Goal: Transaction & Acquisition: Book appointment/travel/reservation

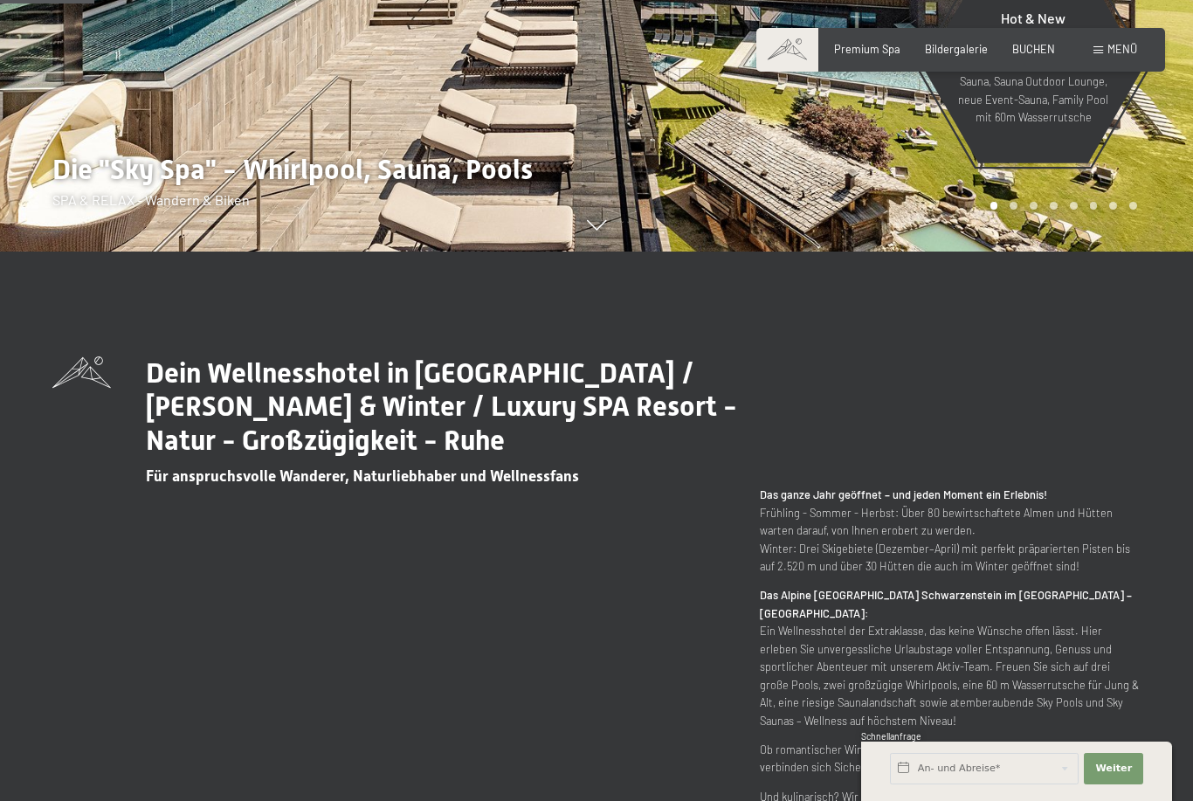
scroll to position [587, 0]
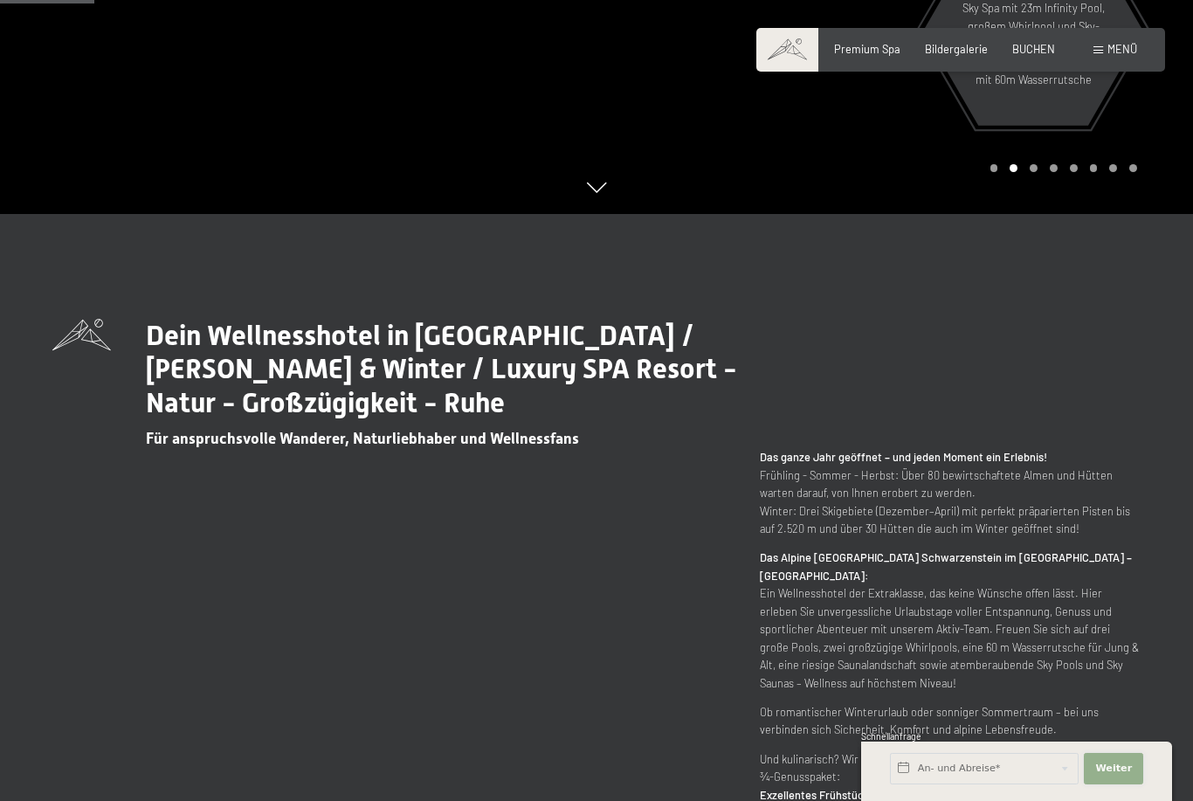
click at [1135, 784] on button "Weiter Adressfelder ausblenden" at bounding box center [1112, 768] width 59 height 31
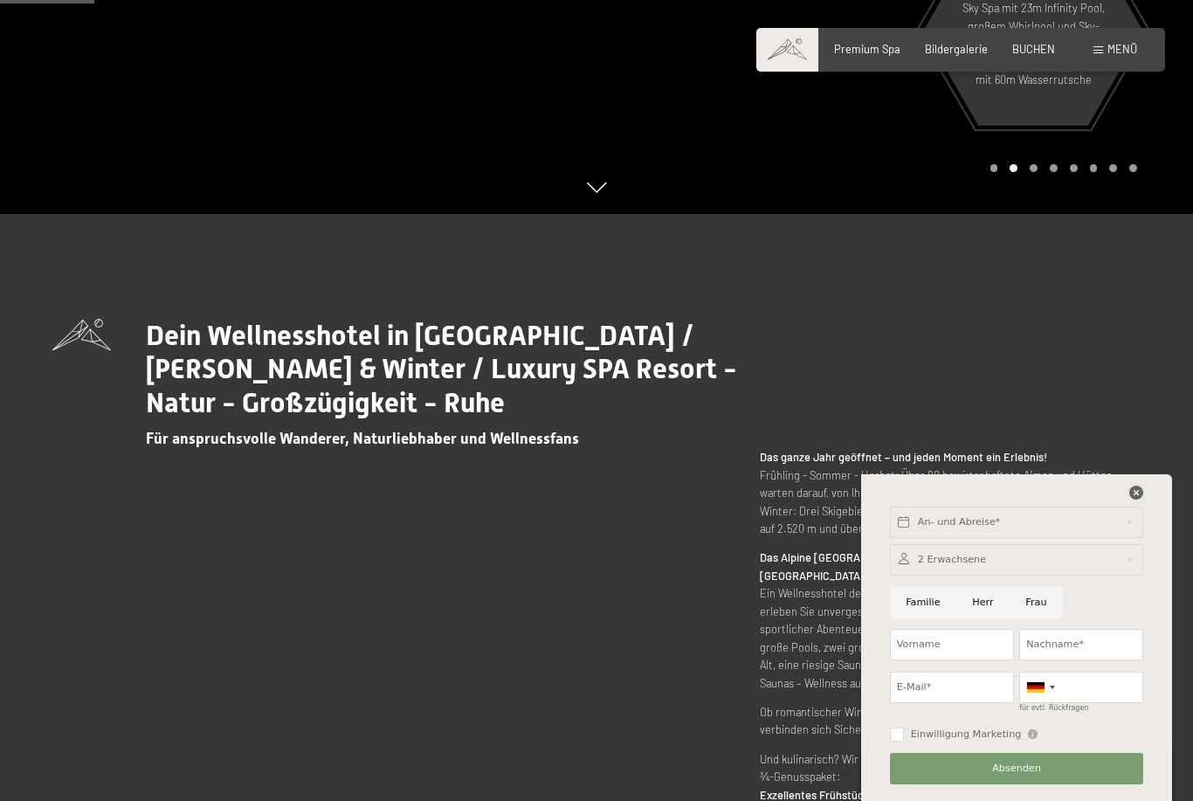
click at [1142, 499] on icon at bounding box center [1136, 492] width 14 height 14
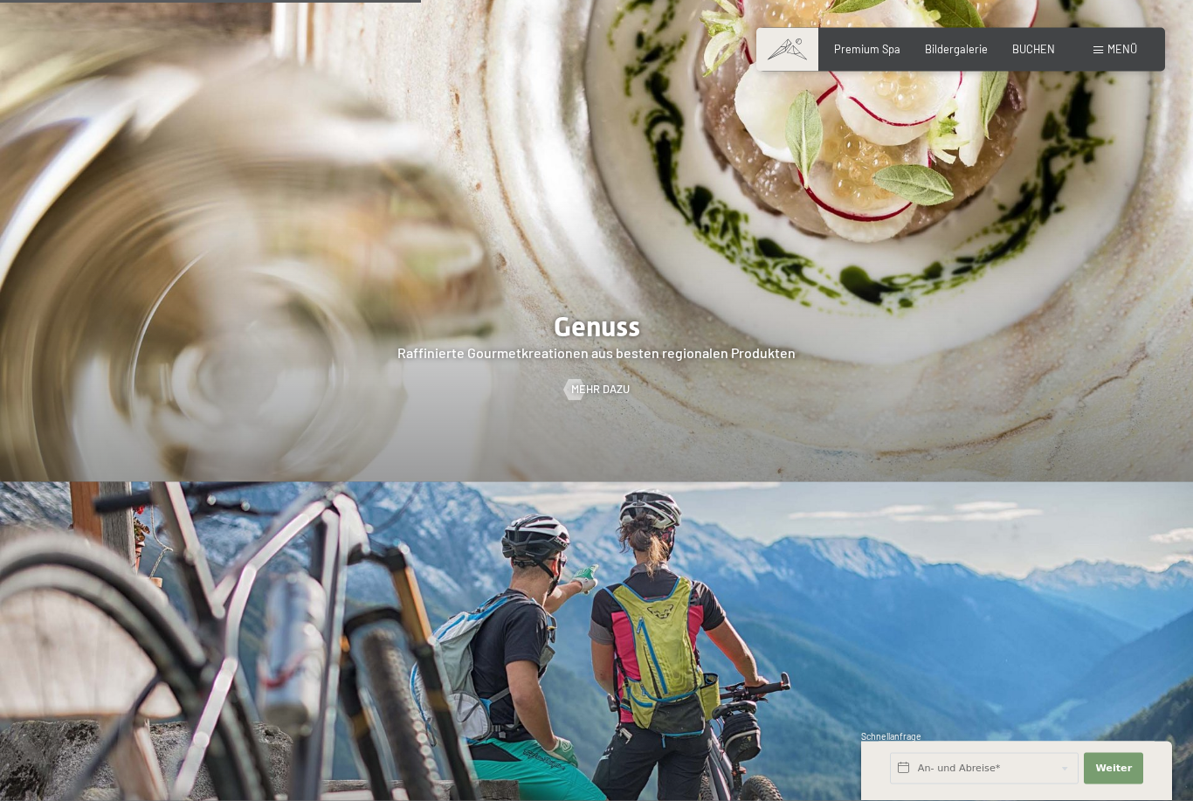
scroll to position [2624, 0]
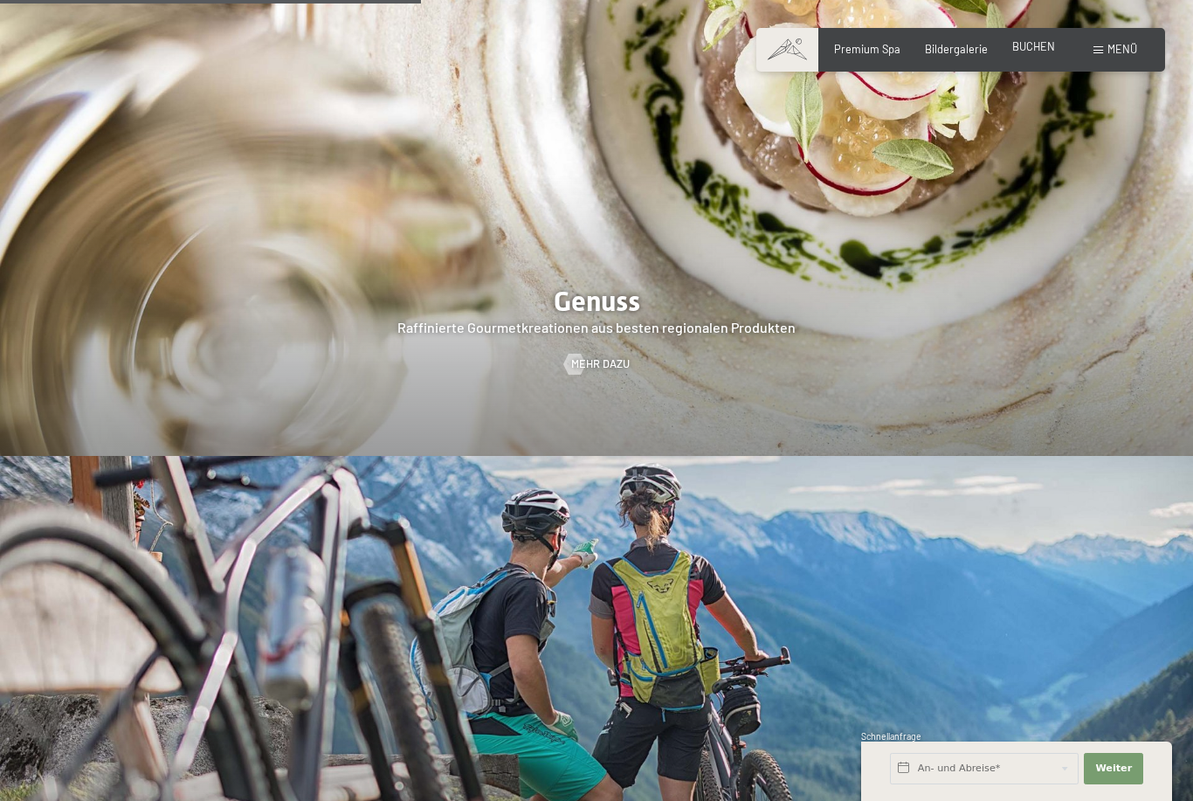
click at [1035, 52] on span "BUCHEN" at bounding box center [1033, 46] width 43 height 14
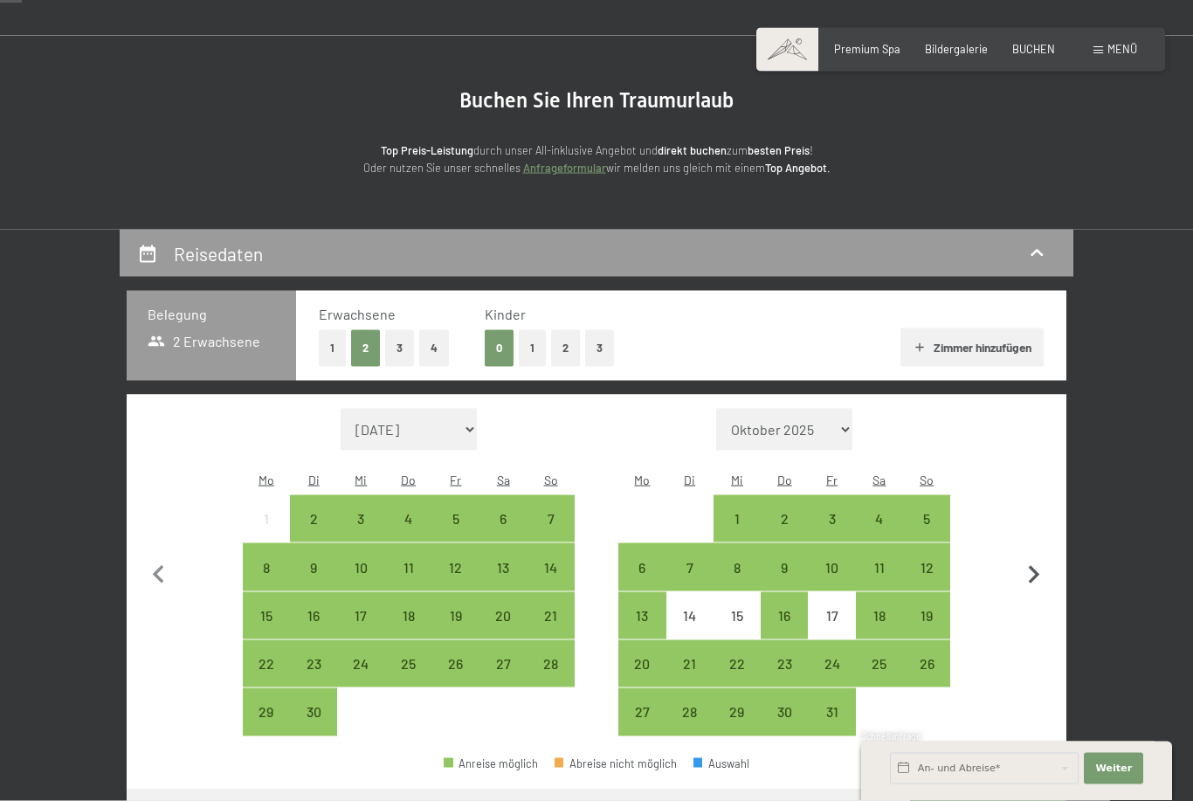
click at [1030, 560] on icon "button" at bounding box center [1033, 575] width 37 height 37
select select "2025-10-01"
select select "2025-11-01"
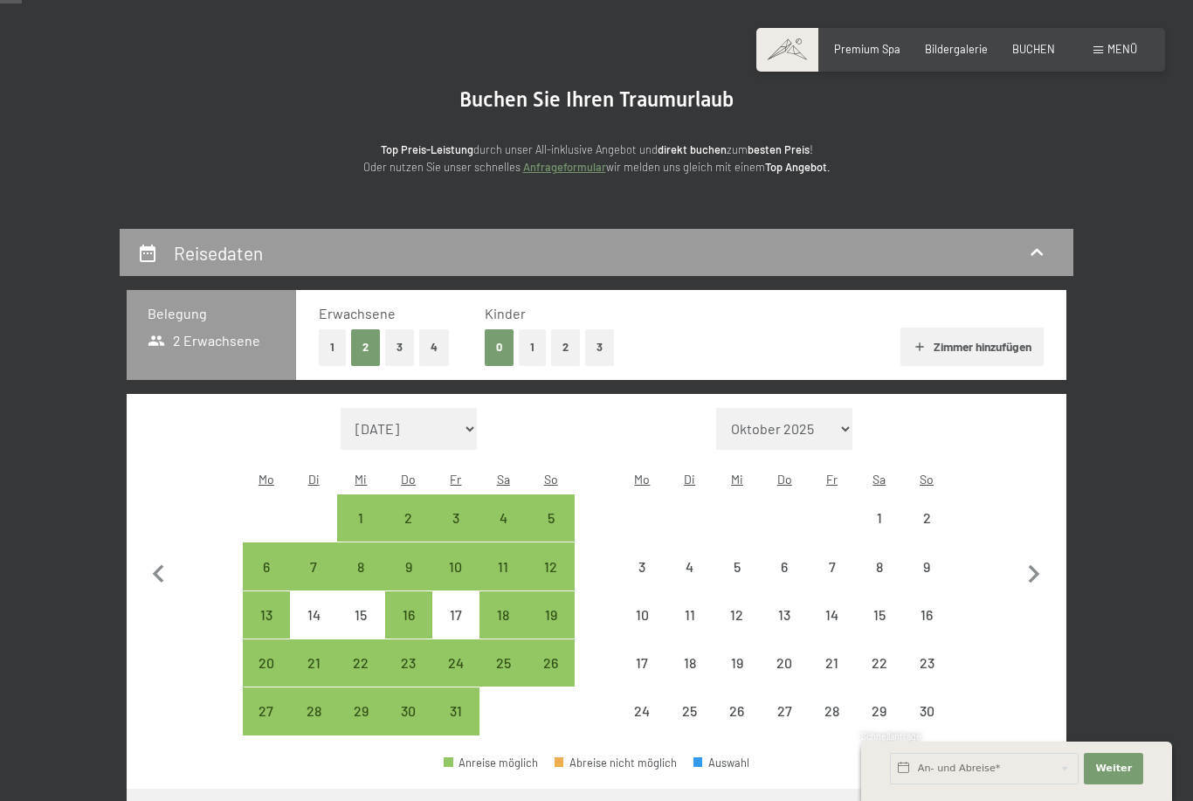
click at [1013, 561] on div "Monat/Jahr September 2025 Oktober 2025 November 2025 Dezember 2025 Januar 2026 …" at bounding box center [596, 572] width 883 height 328
select select "2025-10-01"
select select "2025-11-01"
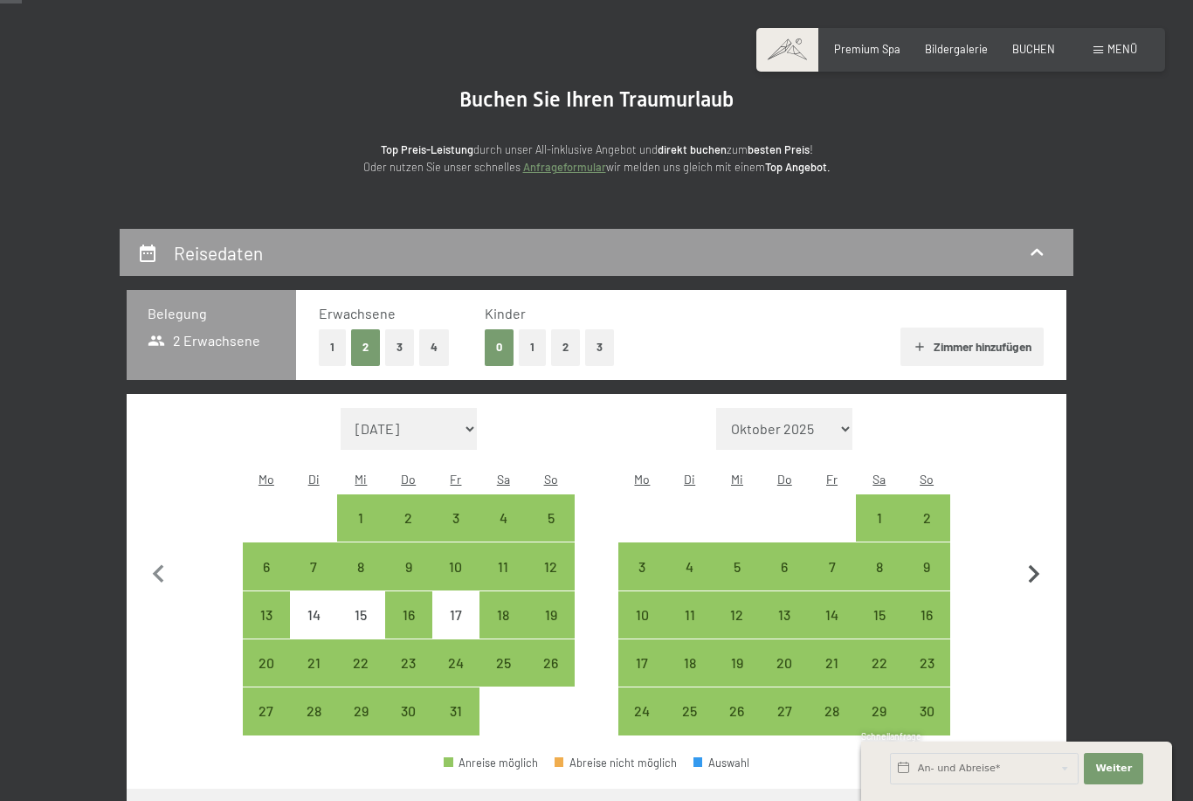
click at [1034, 561] on icon "button" at bounding box center [1033, 574] width 37 height 37
select select "2025-11-01"
select select "2025-12-01"
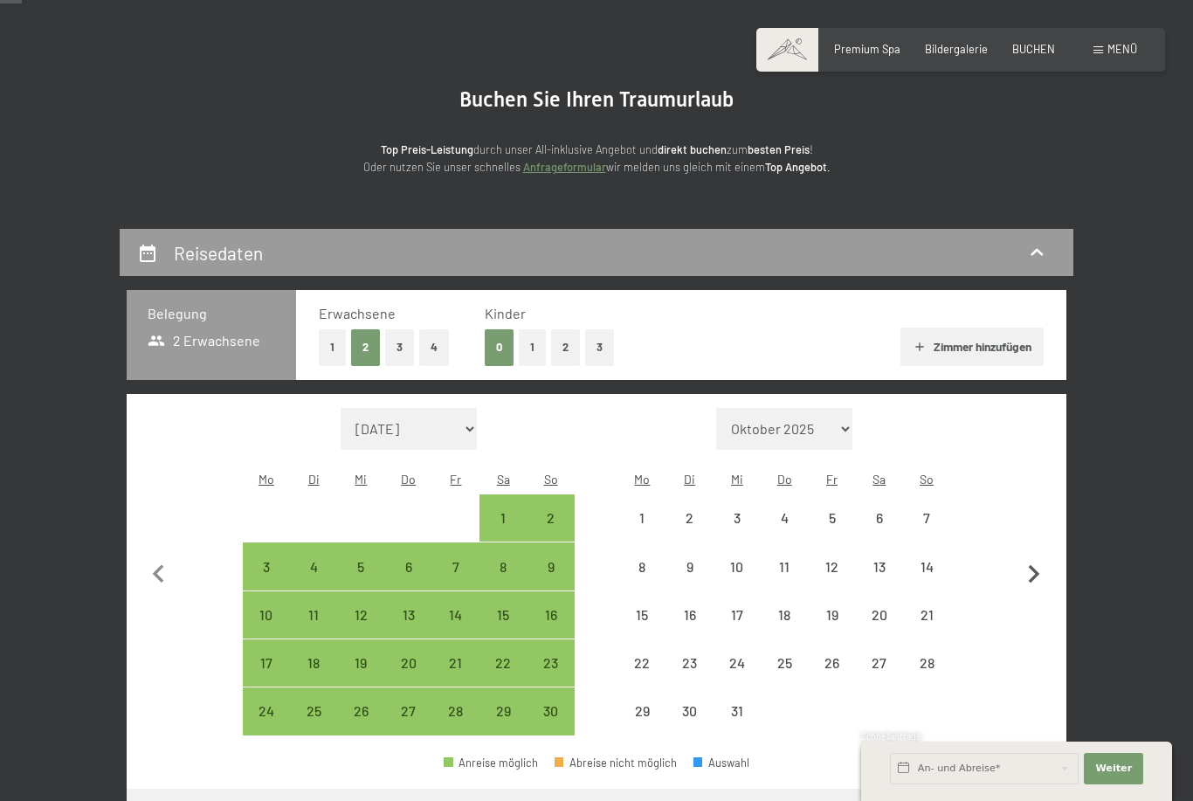
click at [1035, 565] on icon "button" at bounding box center [1033, 574] width 11 height 18
select select "2025-12-01"
select select "2026-01-01"
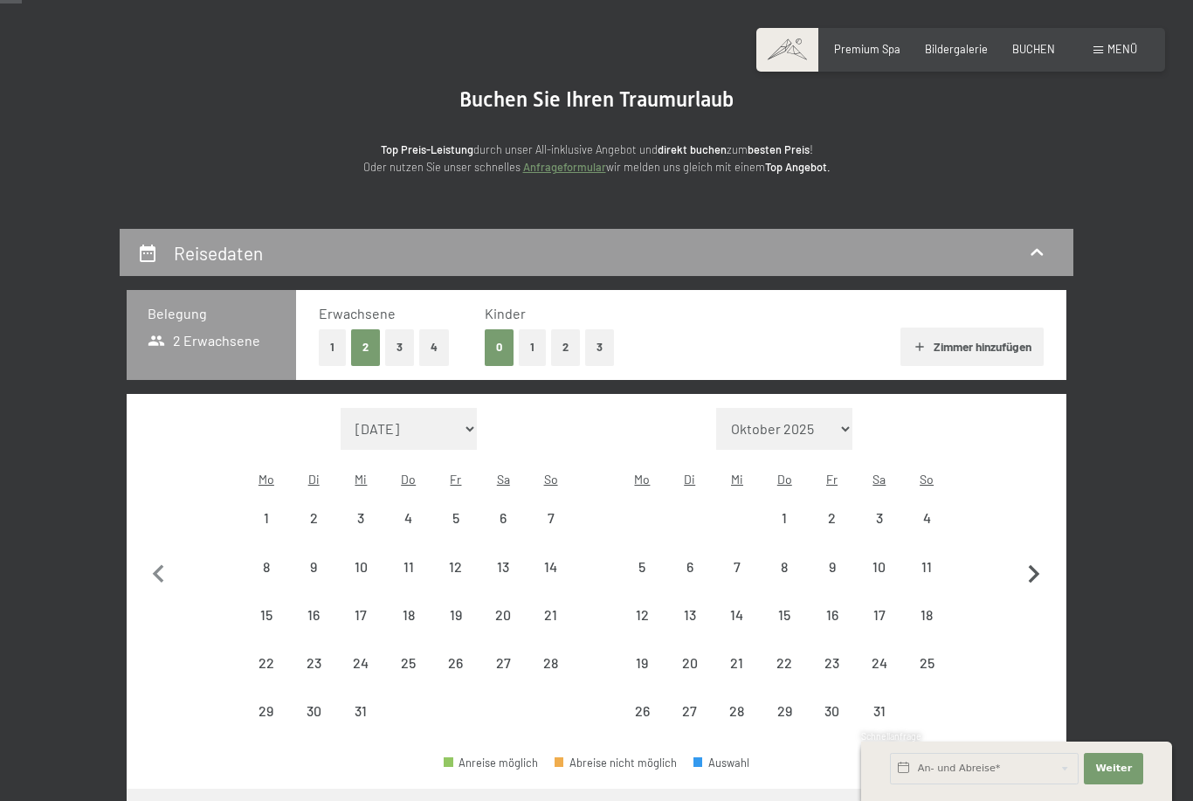
click at [1035, 565] on icon "button" at bounding box center [1033, 574] width 11 height 18
select select "2026-01-01"
select select "2026-02-01"
click at [1035, 565] on icon "button" at bounding box center [1033, 574] width 11 height 18
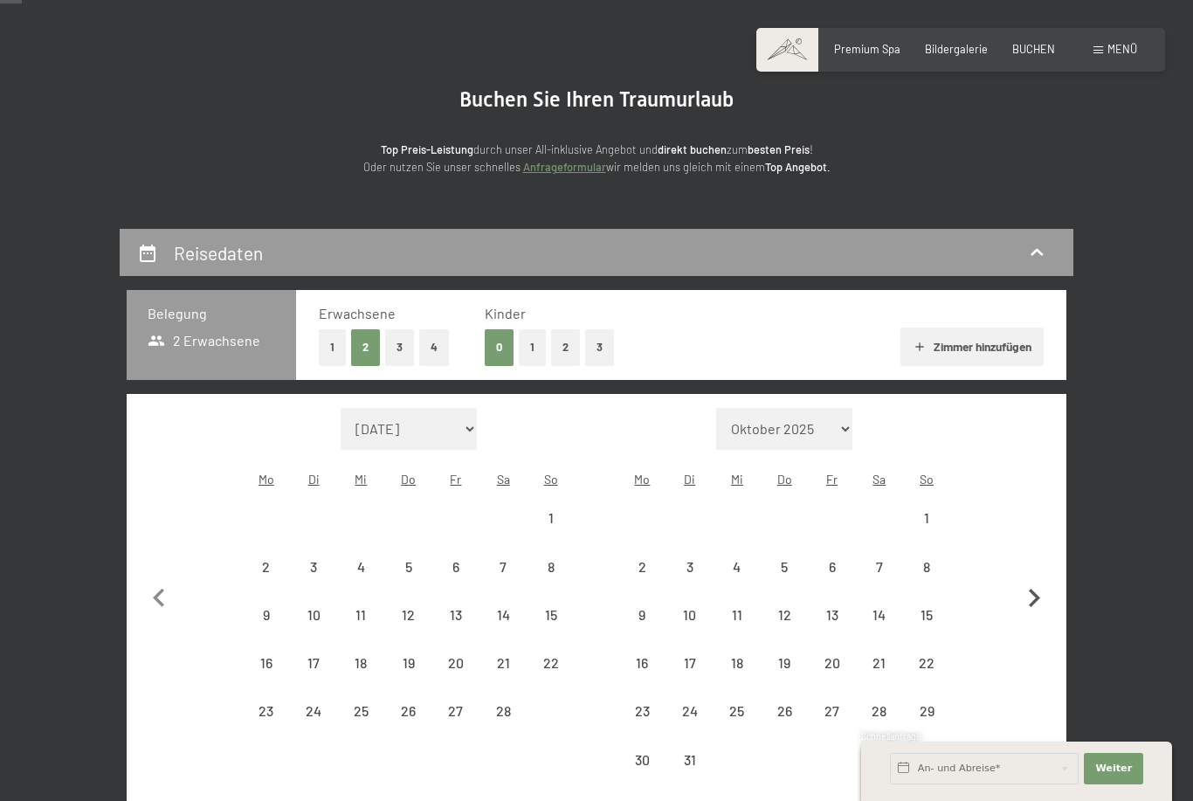
click at [1035, 561] on button "button" at bounding box center [1033, 596] width 37 height 376
select select "2026-03-01"
select select "2026-04-01"
select select "2026-03-01"
select select "2026-04-01"
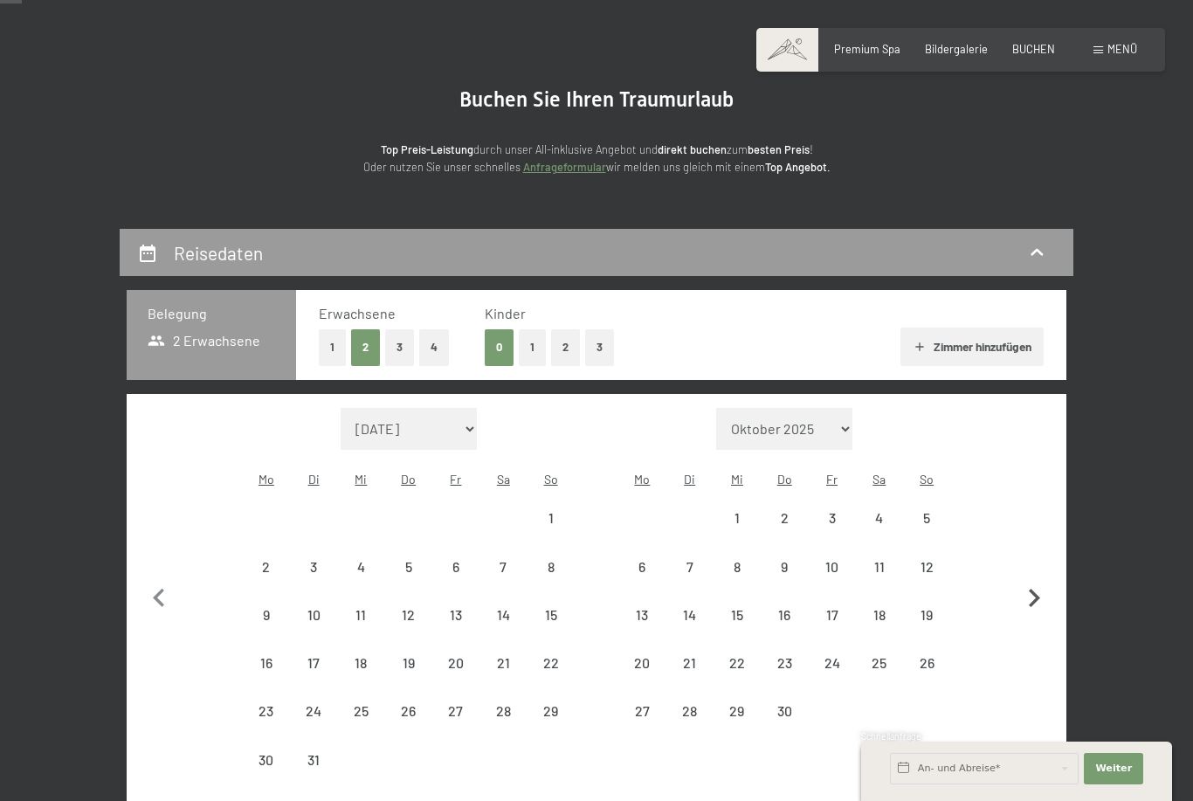
click at [1034, 563] on button "button" at bounding box center [1033, 596] width 37 height 376
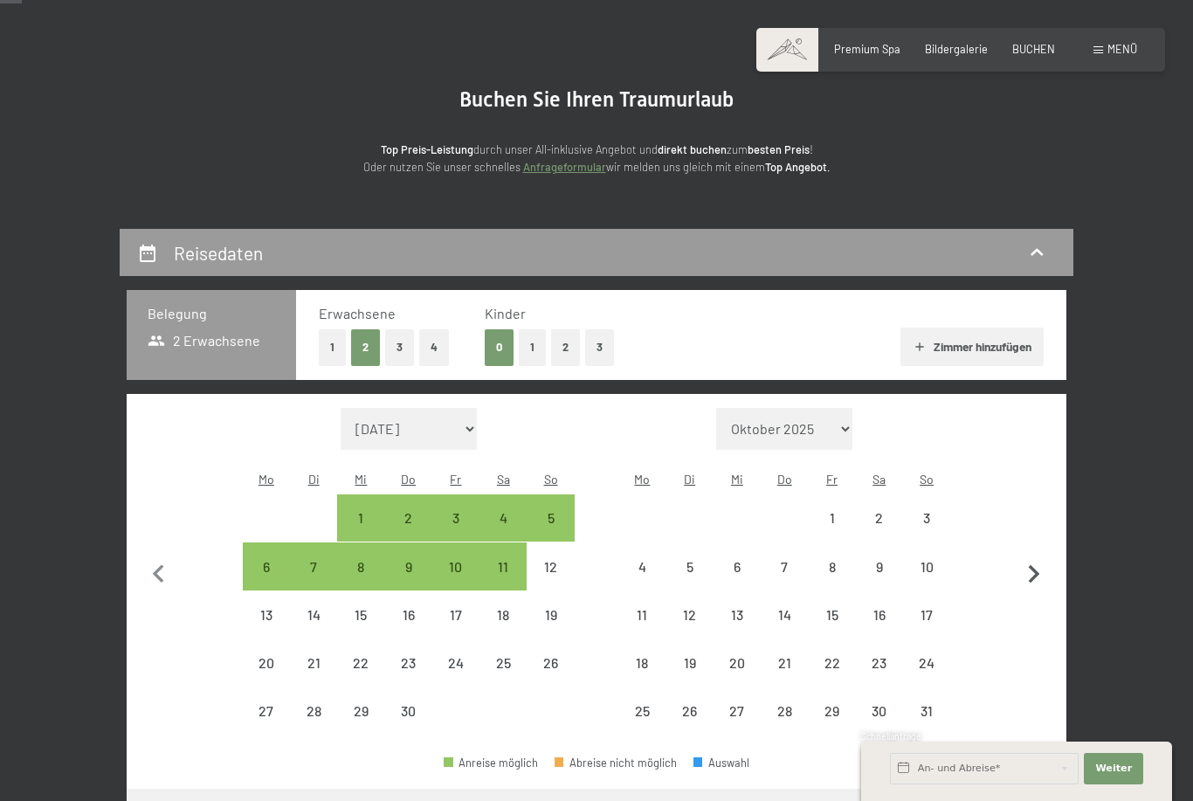
select select "2026-04-01"
select select "2026-05-01"
click at [1035, 566] on icon "button" at bounding box center [1033, 574] width 11 height 18
select select "2026-05-01"
select select "2026-06-01"
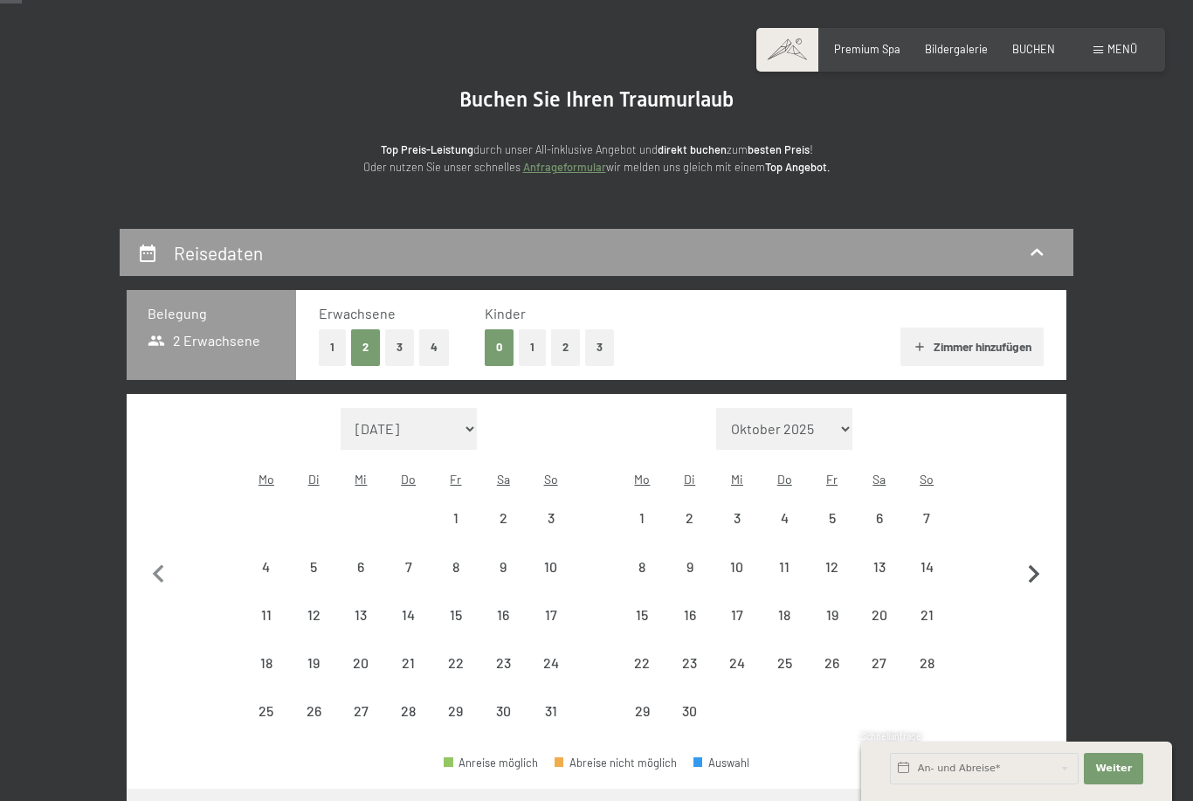
click at [1041, 570] on icon "button" at bounding box center [1033, 574] width 37 height 37
select select "2026-06-01"
select select "2026-07-01"
select select "2026-06-01"
select select "2026-07-01"
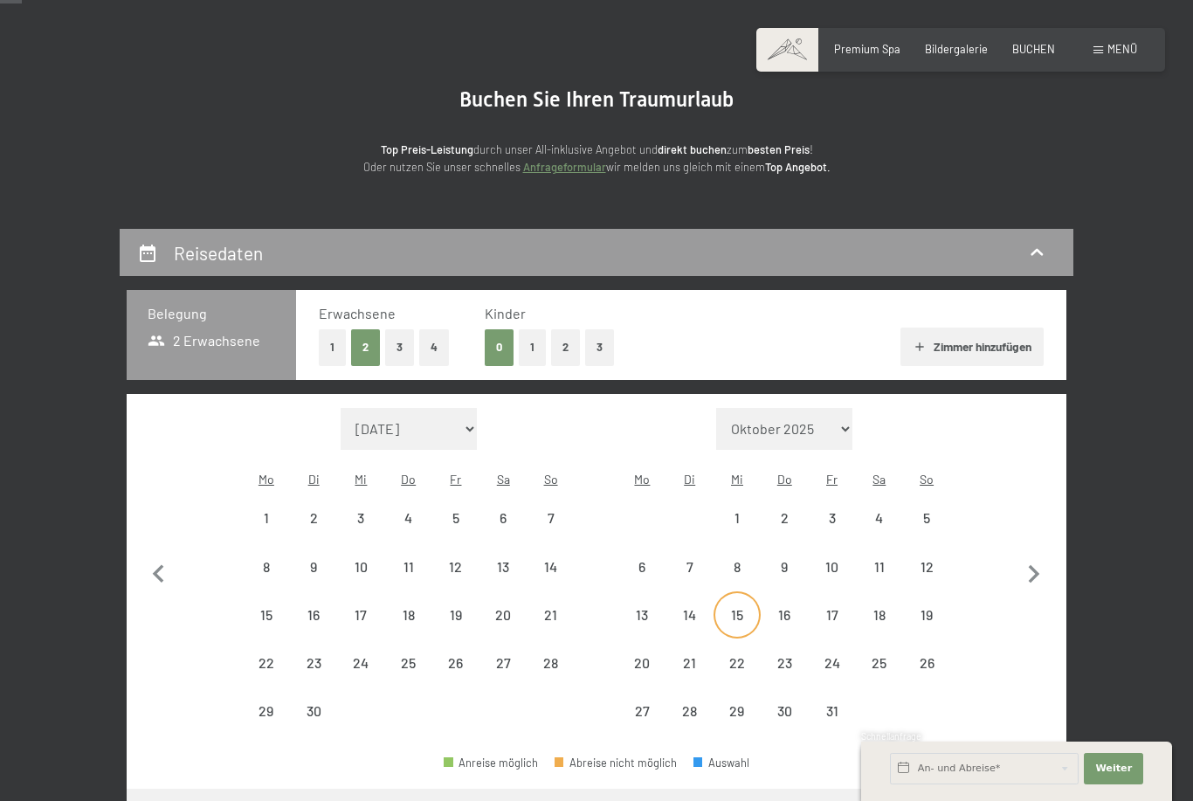
click at [743, 608] on div "15" at bounding box center [737, 630] width 44 height 44
select select "2026-06-01"
select select "2026-07-01"
click at [882, 560] on div "11" at bounding box center [879, 582] width 44 height 44
select select "2026-06-01"
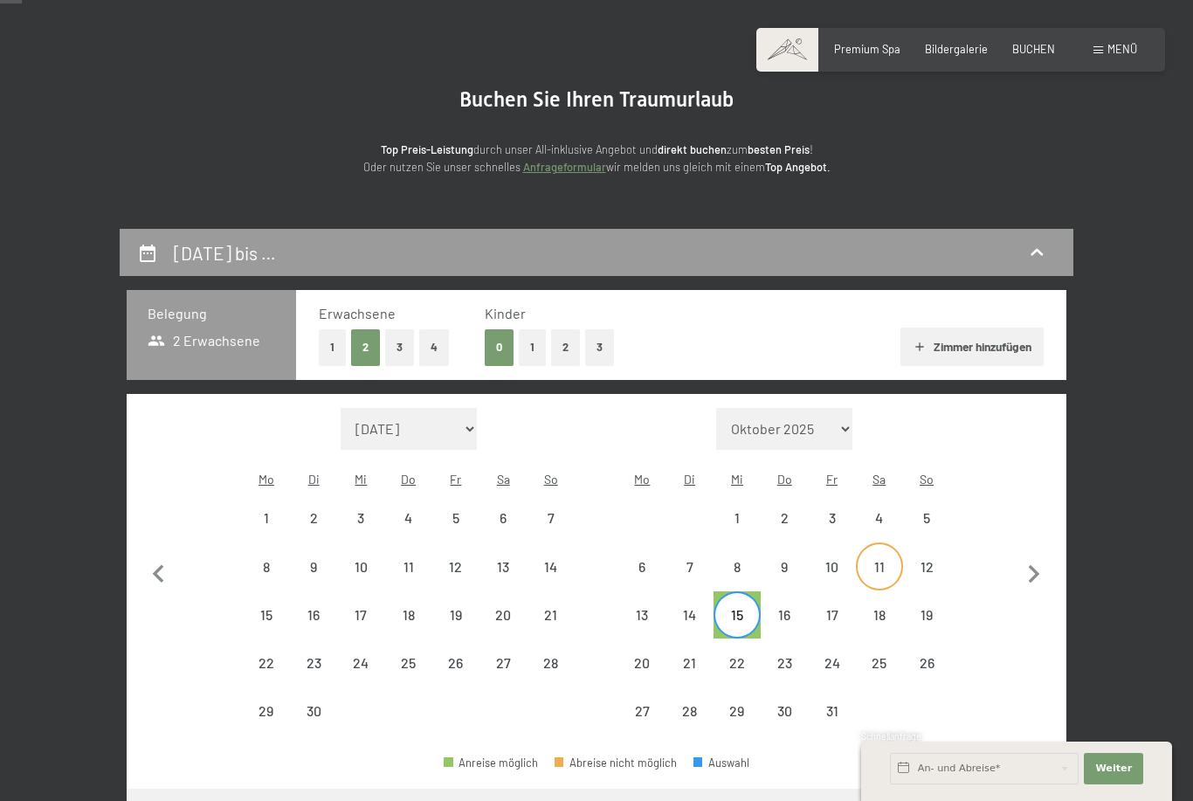
select select "2026-07-01"
click at [1136, 784] on button "Weiter Adressfelder ausblenden" at bounding box center [1112, 768] width 59 height 31
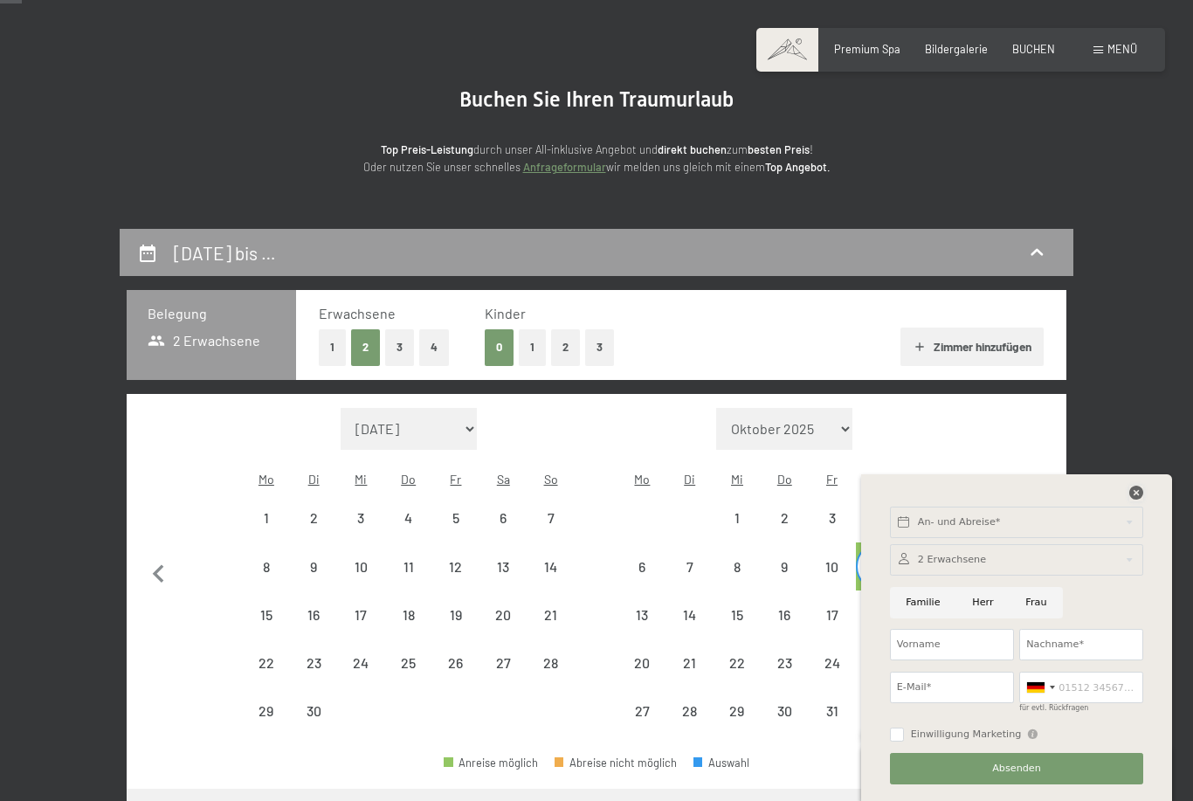
click at [1130, 499] on icon at bounding box center [1136, 492] width 14 height 14
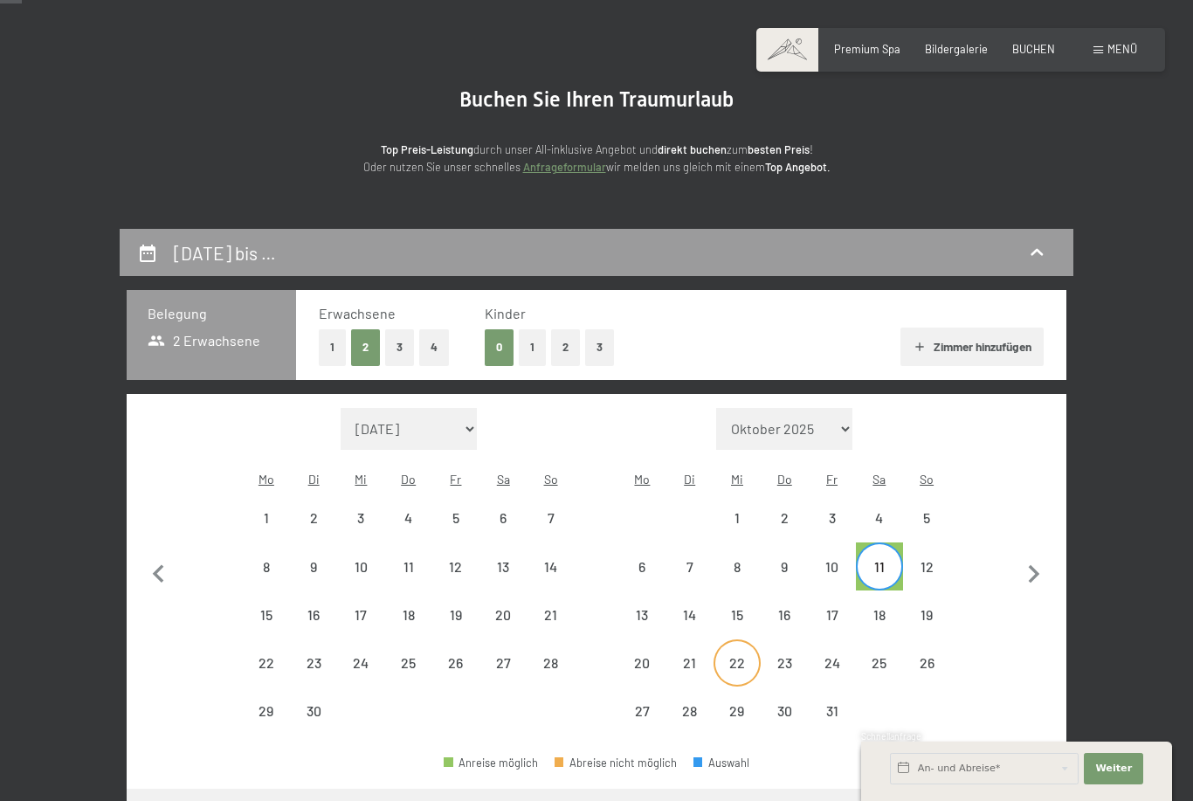
click at [735, 656] on div "22" at bounding box center [737, 678] width 44 height 44
select select "2026-06-01"
select select "2026-07-01"
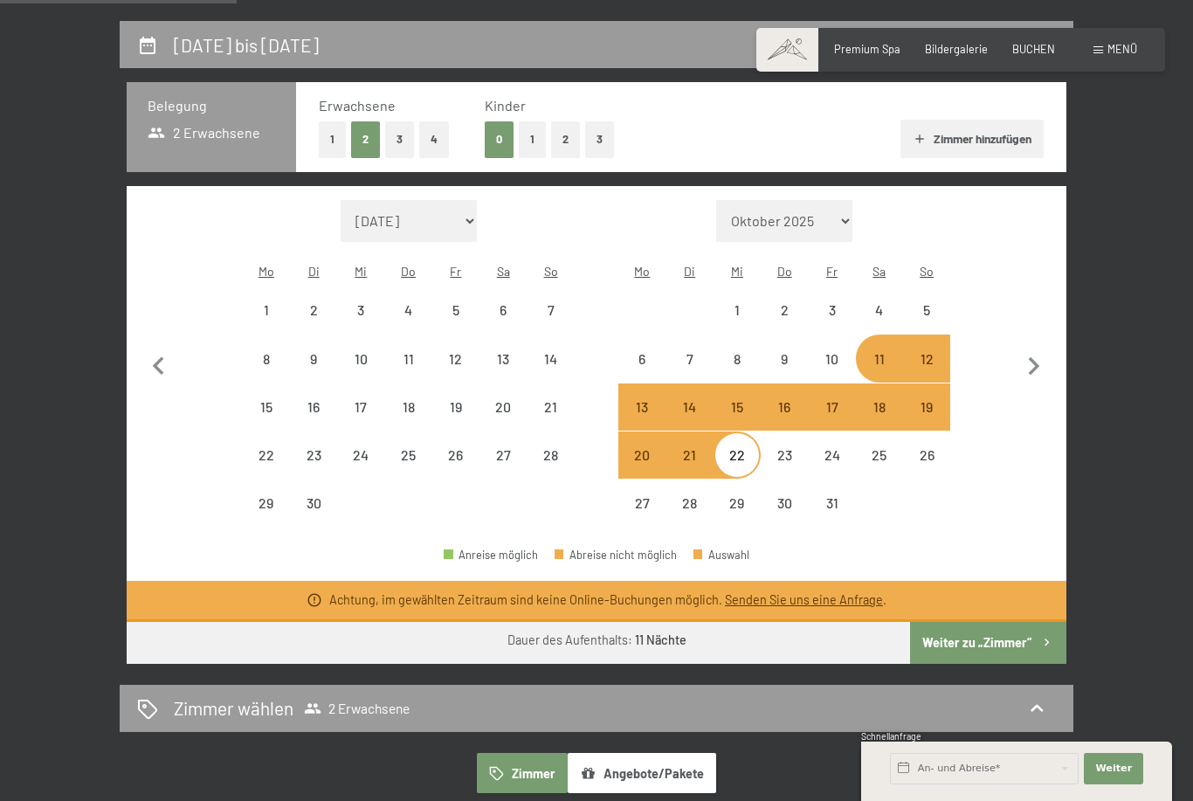
scroll to position [312, 0]
click at [995, 623] on button "Weiter zu „Zimmer“" at bounding box center [988, 644] width 156 height 42
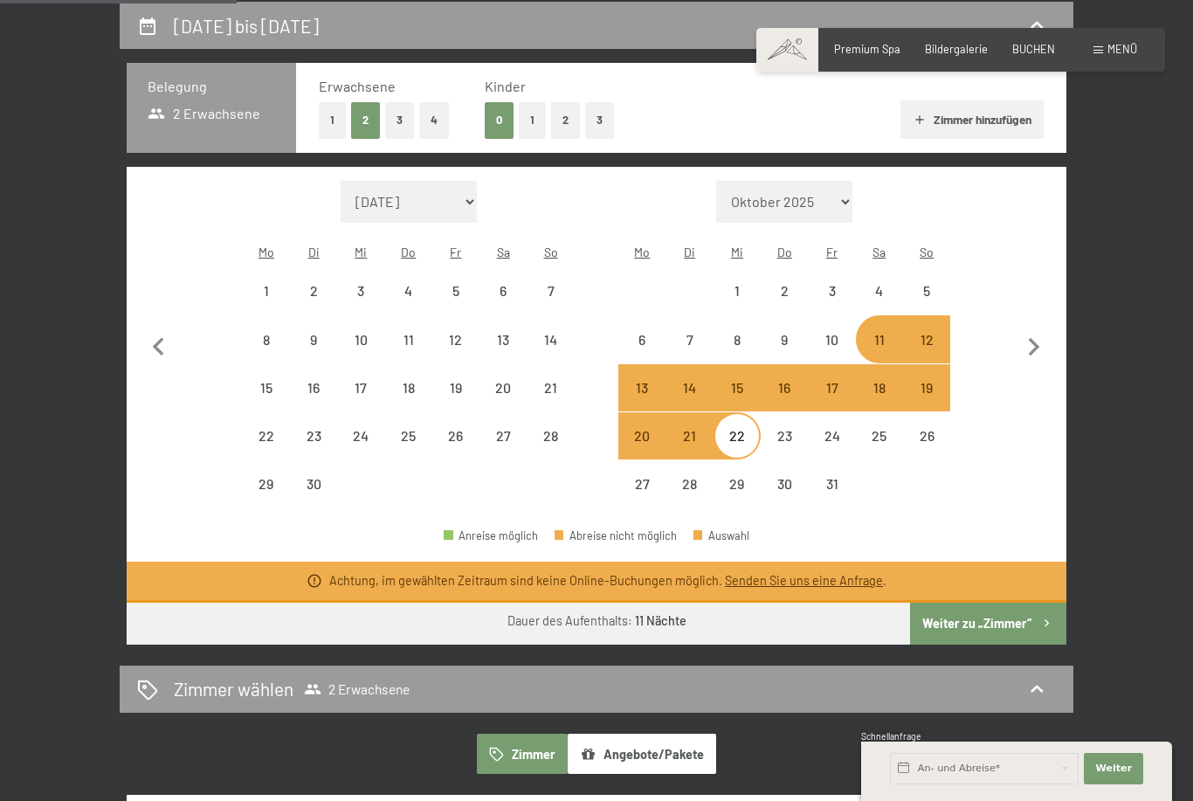
select select "2026-06-01"
select select "2026-07-01"
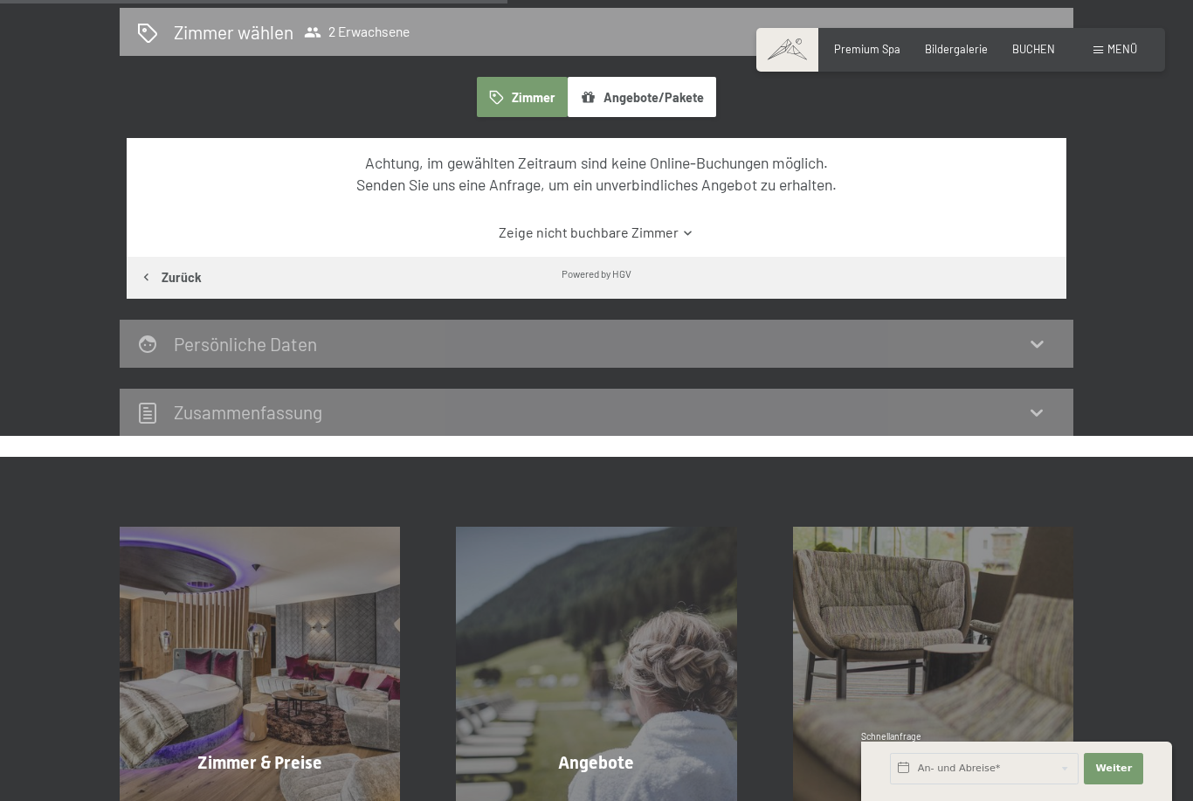
scroll to position [452, 0]
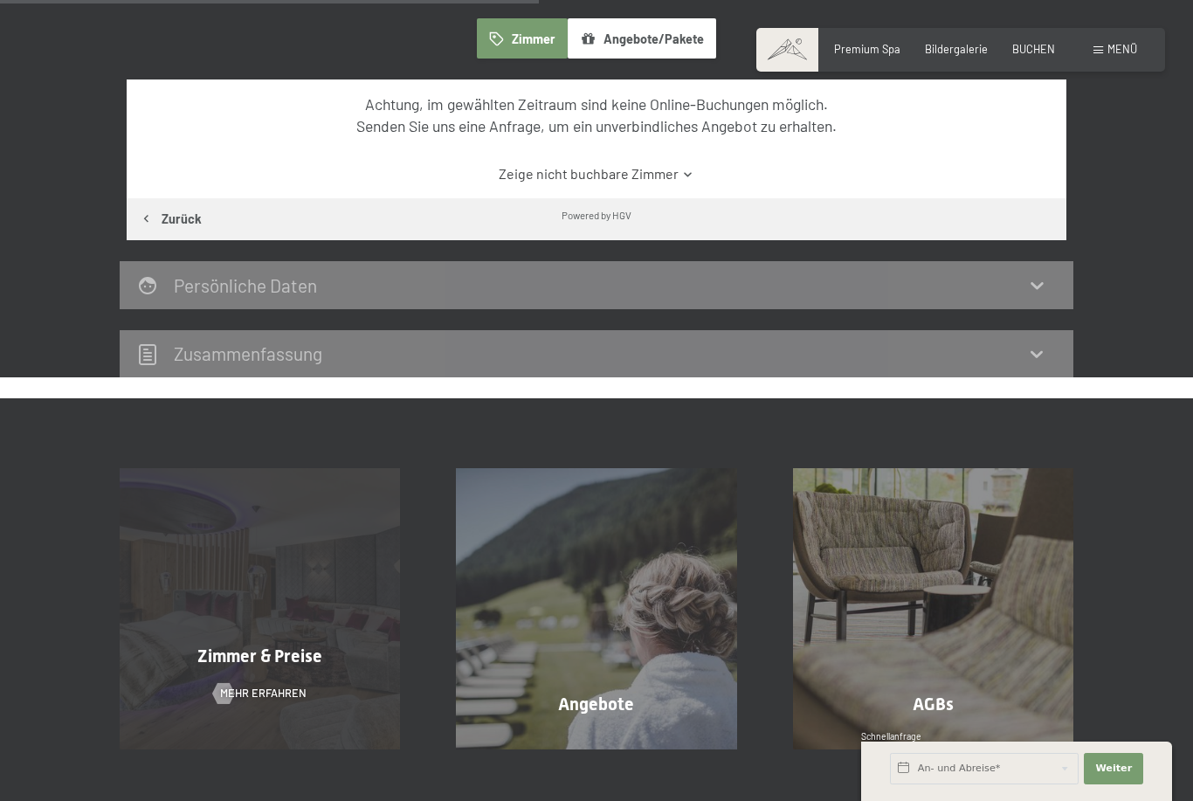
click at [320, 623] on div "Zimmer & Preise Mehr erfahren" at bounding box center [260, 608] width 336 height 280
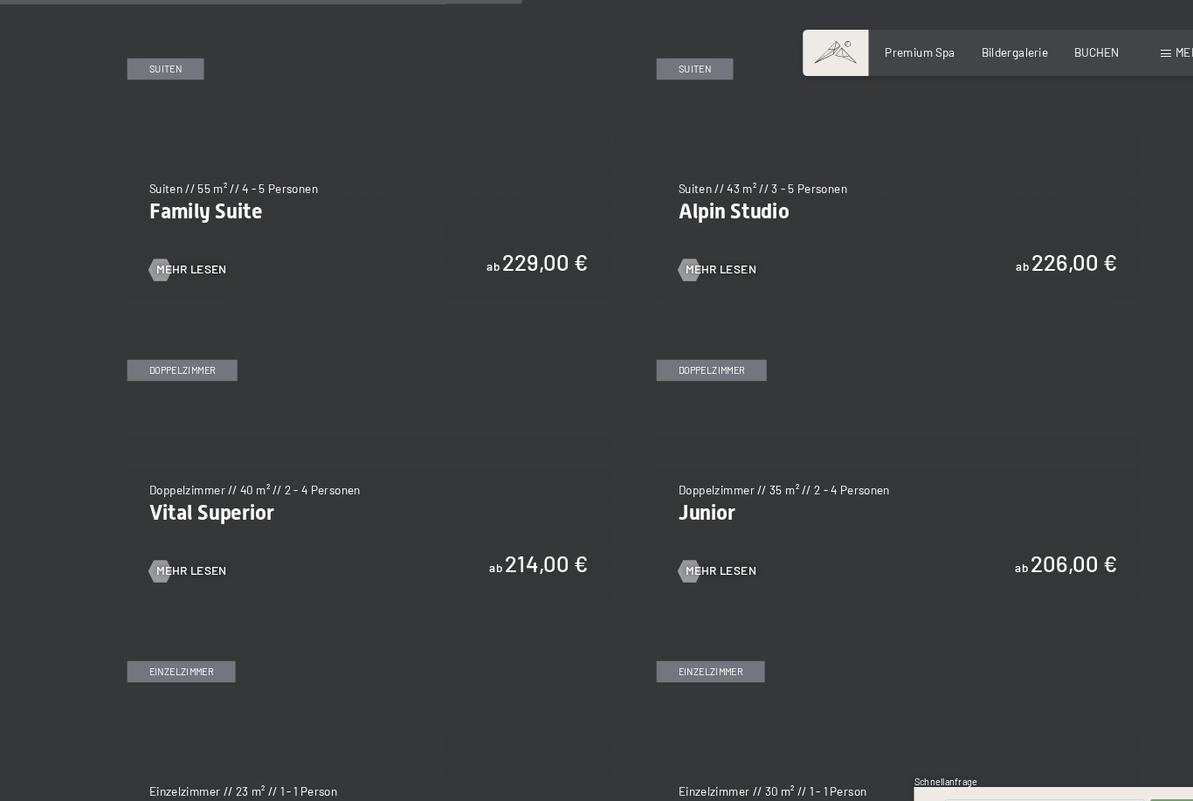
scroll to position [1753, 0]
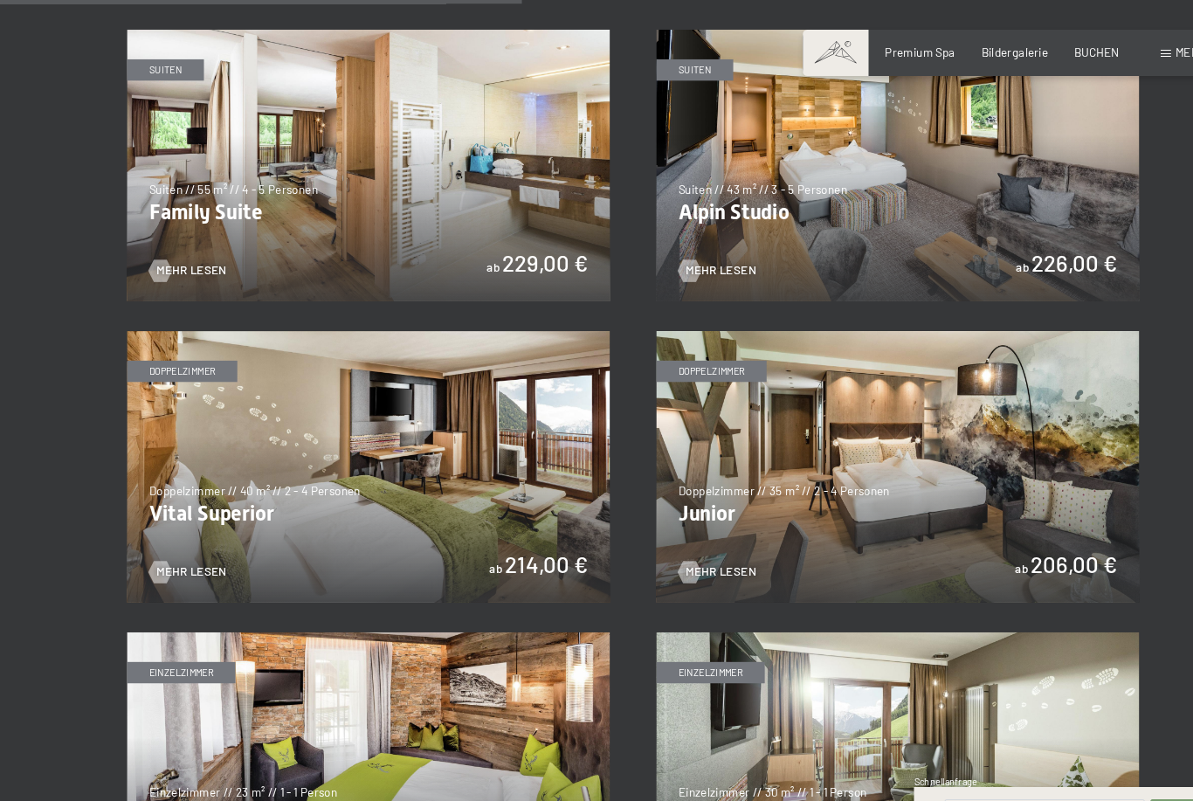
click at [788, 480] on img at bounding box center [845, 440] width 455 height 256
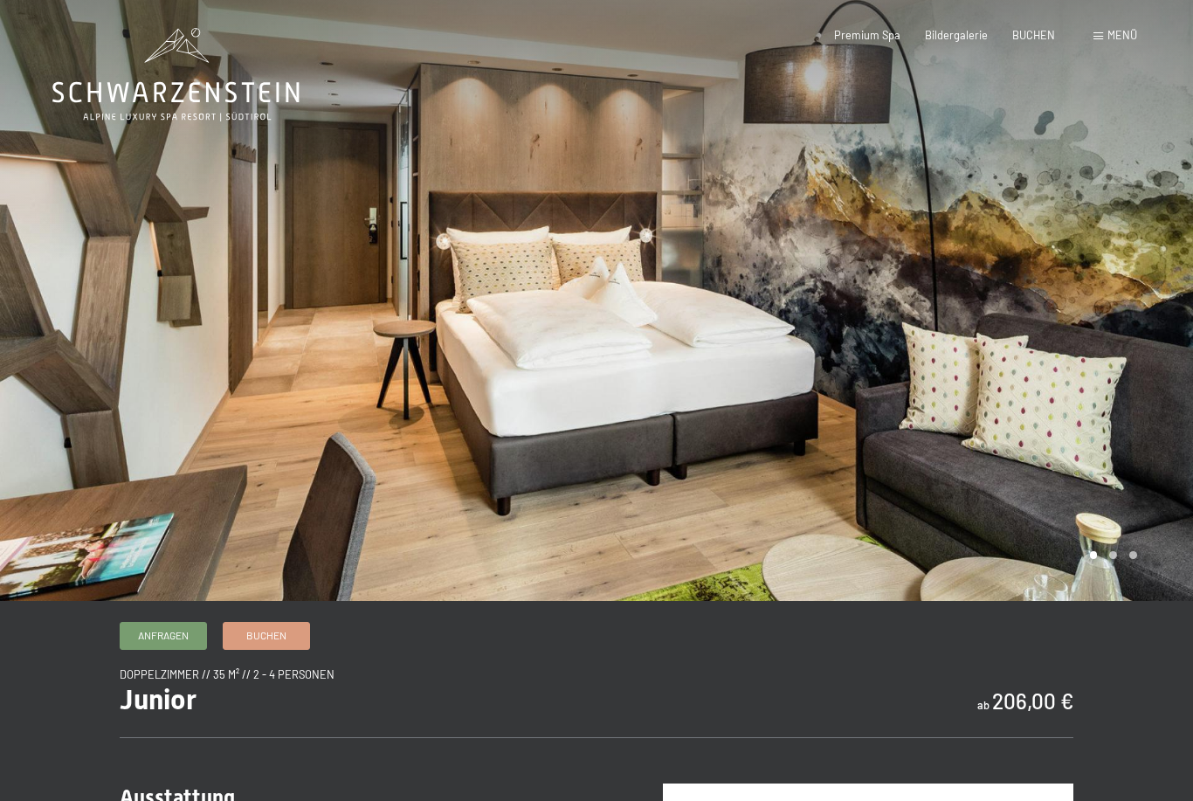
click at [1129, 336] on div at bounding box center [894, 300] width 596 height 601
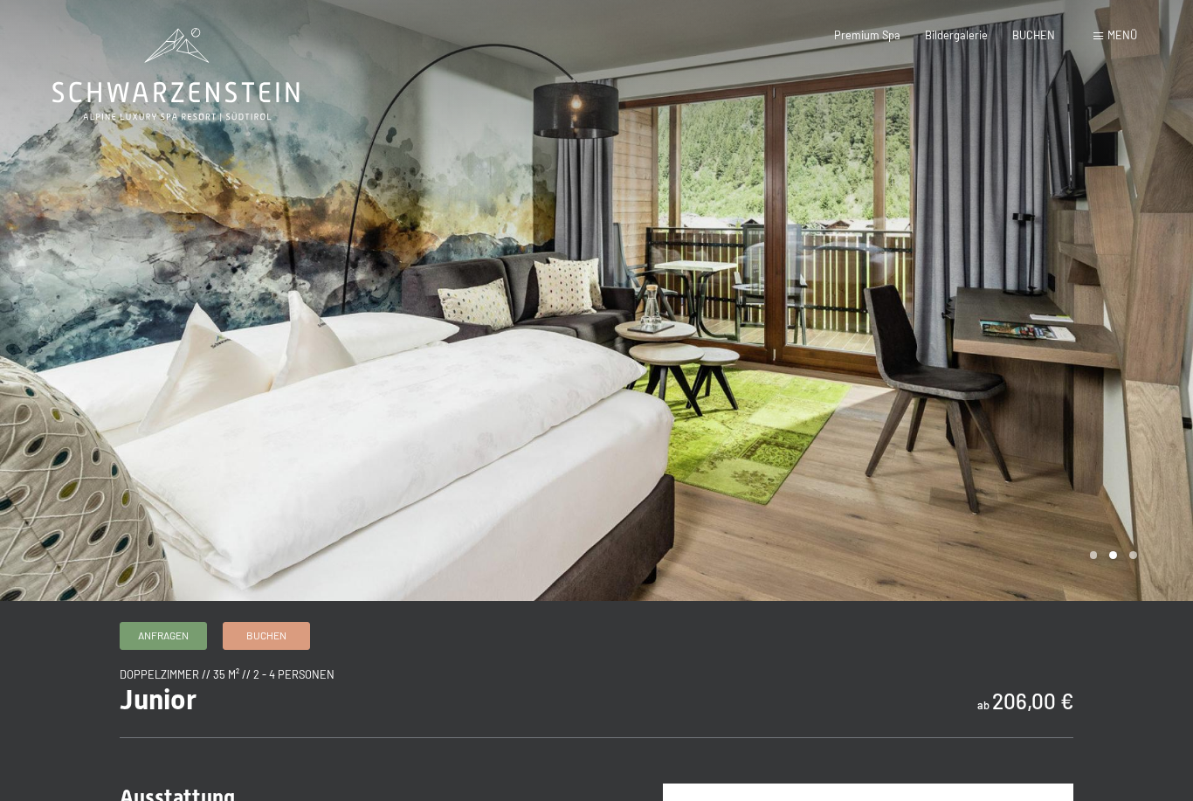
click at [1127, 323] on div at bounding box center [894, 300] width 596 height 601
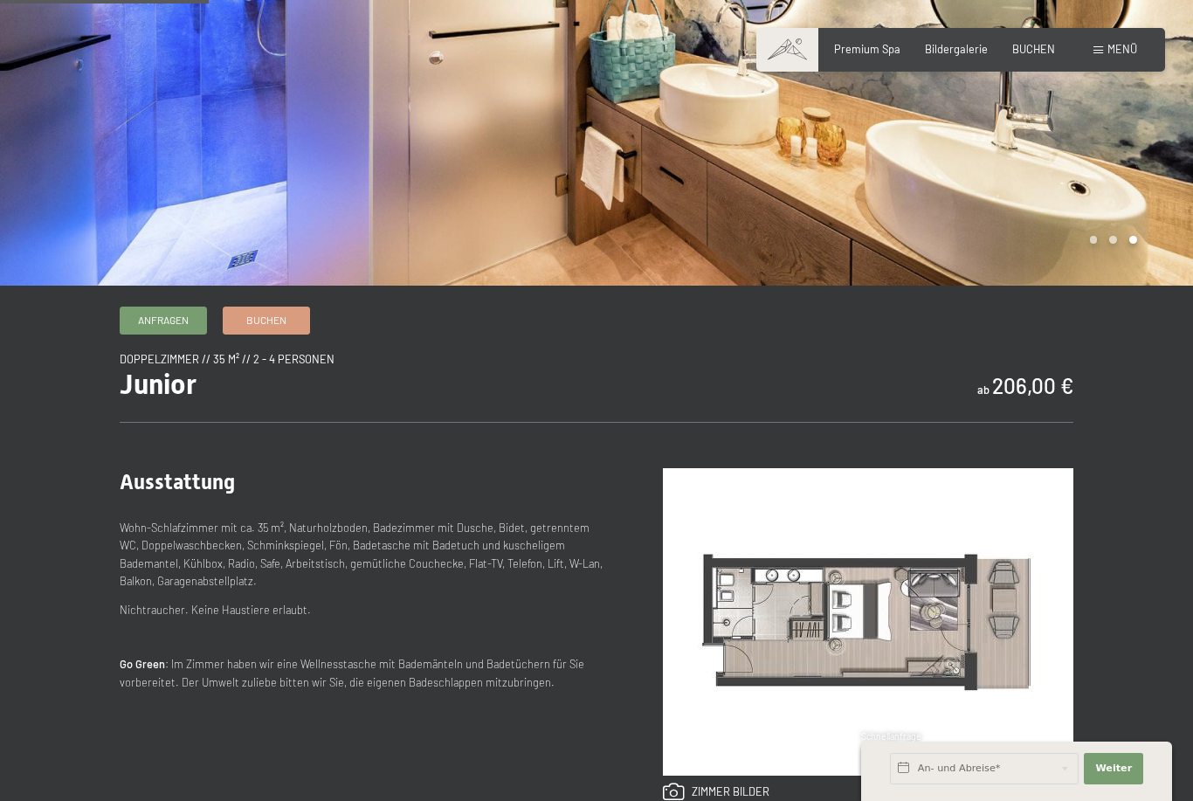
scroll to position [326, 0]
